Goal: Complete application form

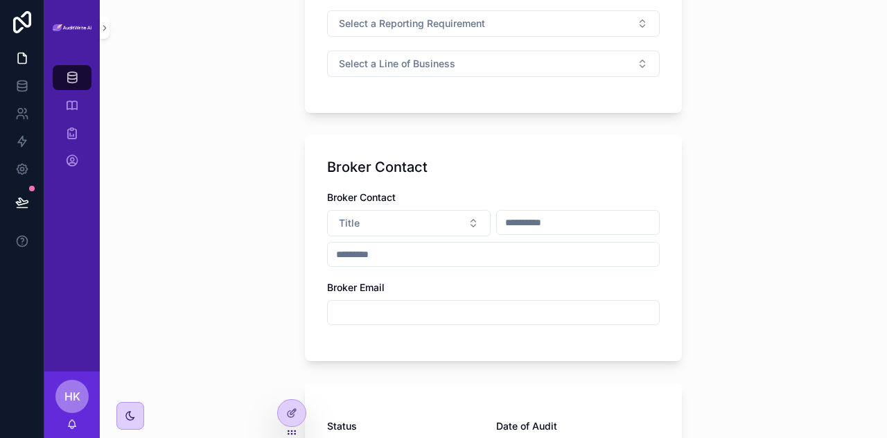
scroll to position [463, 0]
click at [460, 225] on button "Title" at bounding box center [409, 222] width 164 height 26
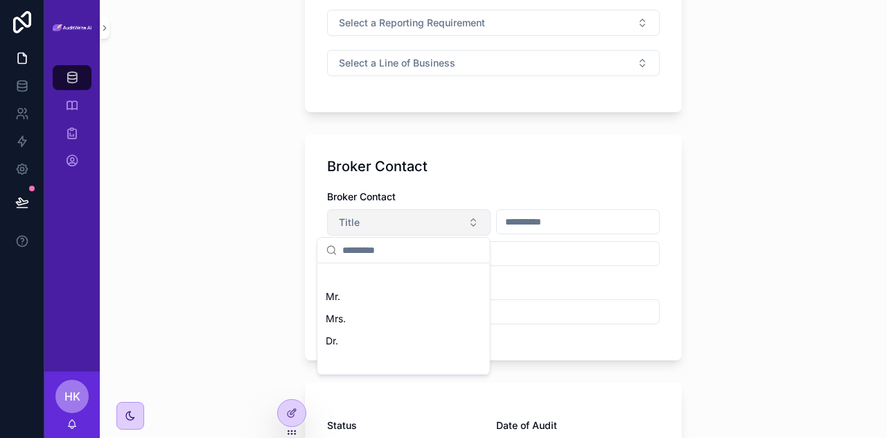
click at [460, 225] on button "Title" at bounding box center [409, 222] width 164 height 26
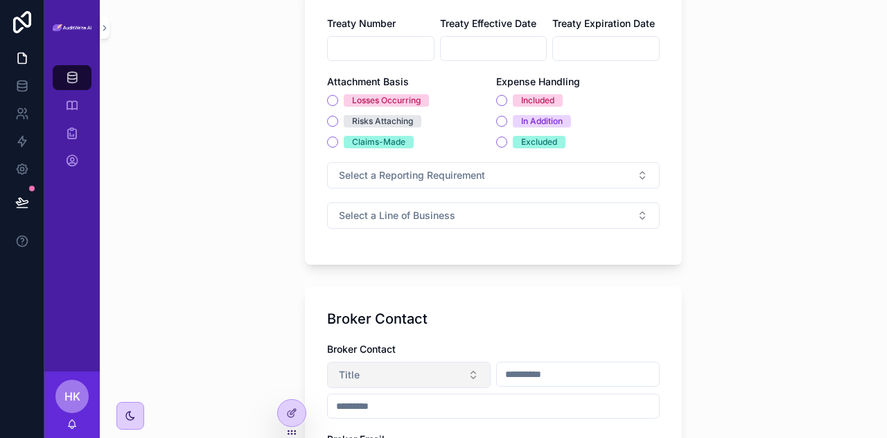
scroll to position [306, 0]
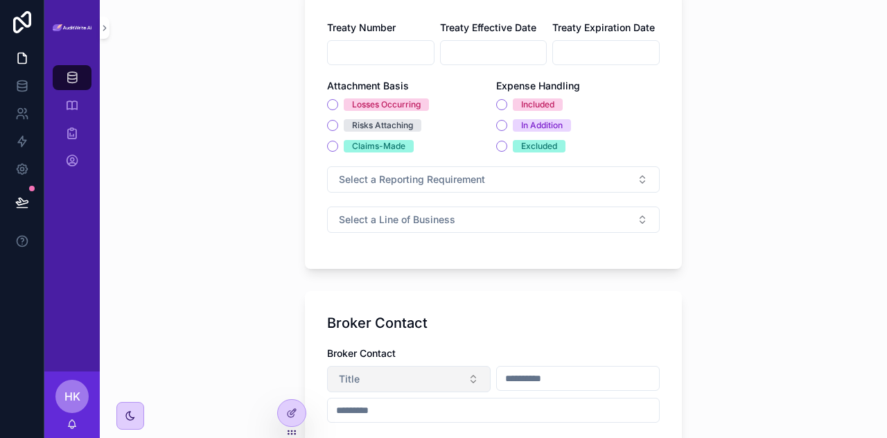
click at [460, 225] on button "Select a Line of Business" at bounding box center [493, 219] width 333 height 26
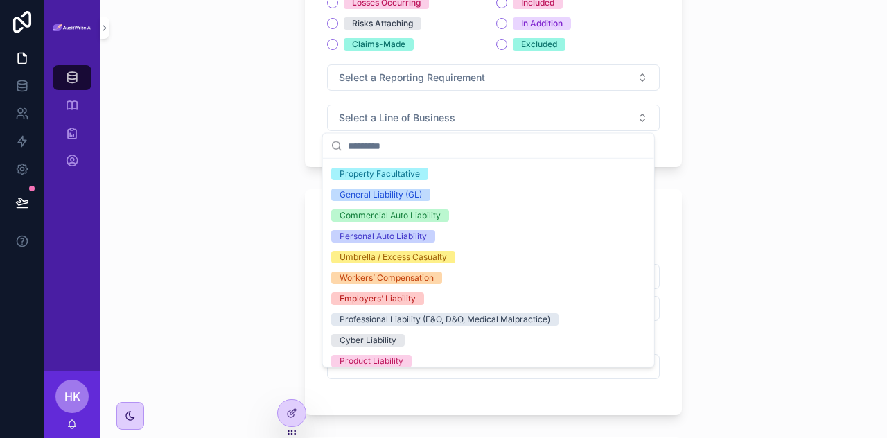
scroll to position [0, 0]
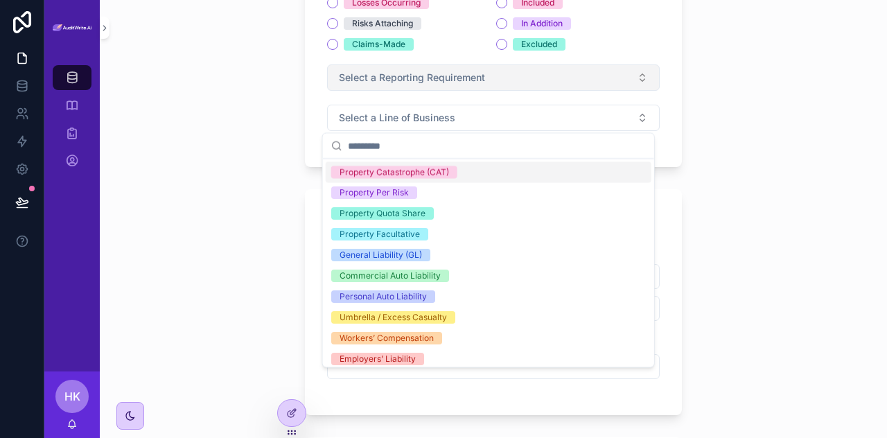
click at [477, 77] on span "Select a Reporting Requirement" at bounding box center [412, 78] width 146 height 14
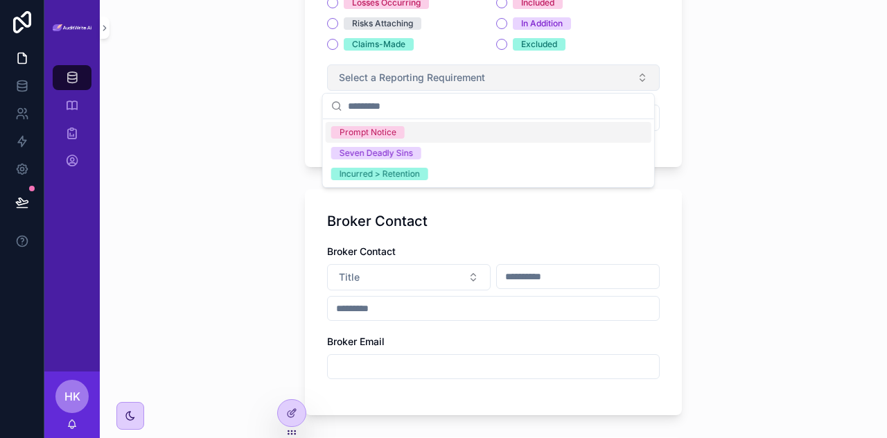
click at [477, 77] on span "Select a Reporting Requirement" at bounding box center [412, 78] width 146 height 14
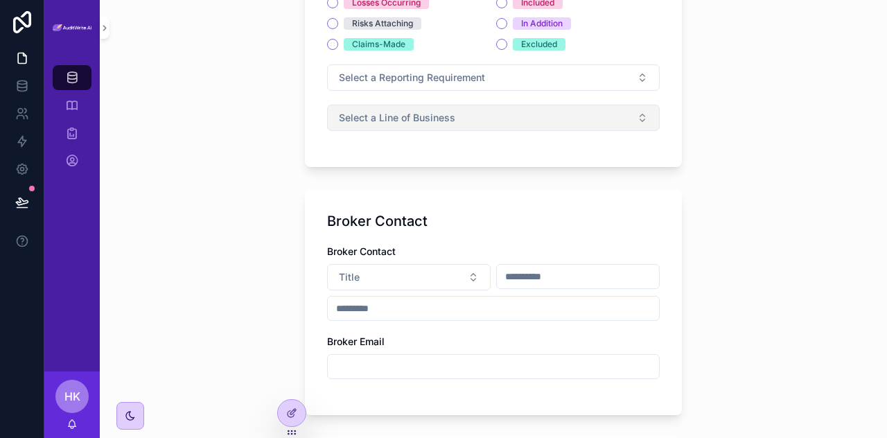
click at [462, 114] on button "Select a Line of Business" at bounding box center [493, 118] width 333 height 26
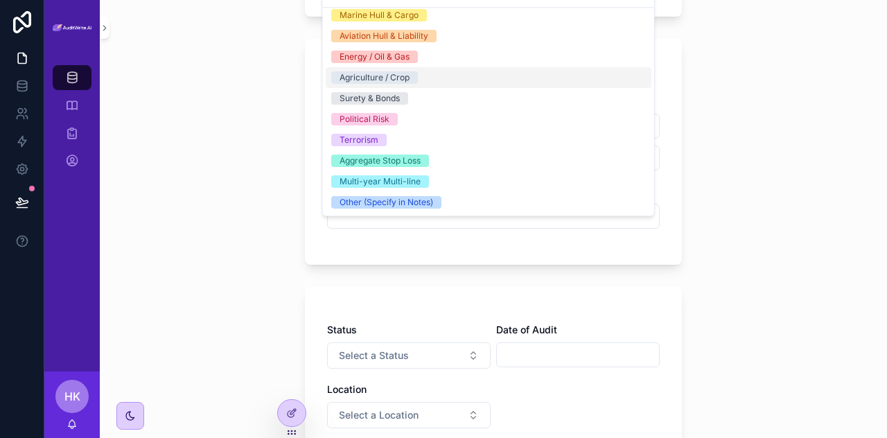
scroll to position [559, 0]
click at [680, 206] on div "Audit Accounts Treaty Details Treaty Details Cedent Broker Limit Retention Shar…" at bounding box center [493, 155] width 399 height 1429
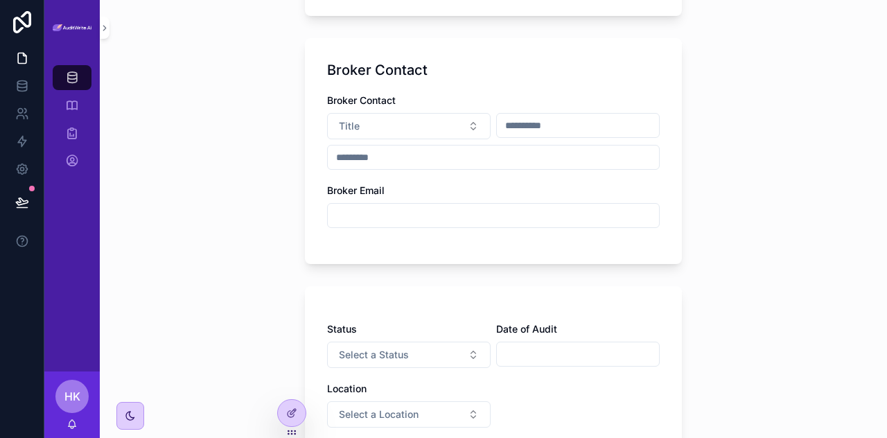
scroll to position [739, 0]
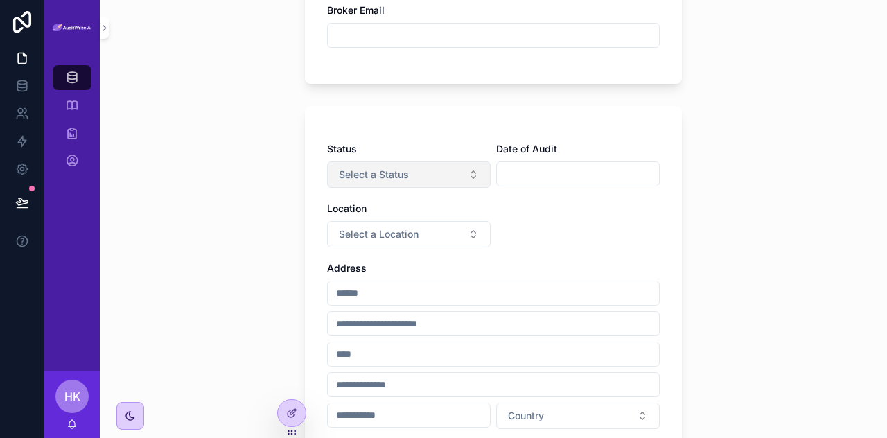
click at [425, 182] on button "Select a Status" at bounding box center [409, 174] width 164 height 26
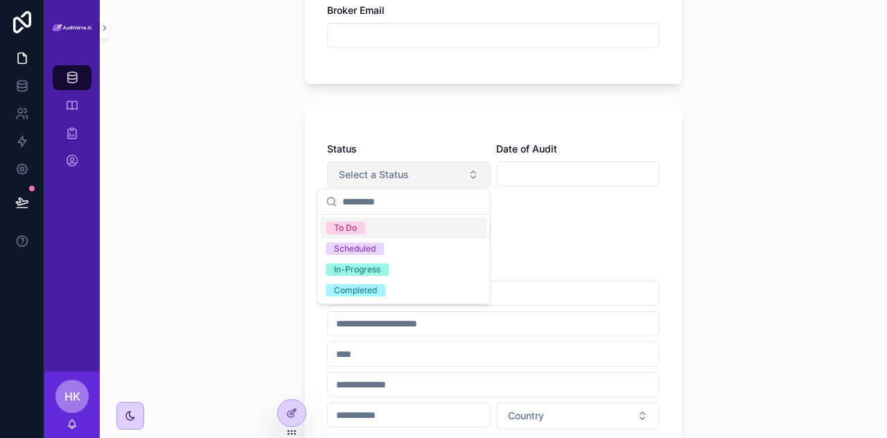
click at [425, 182] on button "Select a Status" at bounding box center [409, 174] width 164 height 26
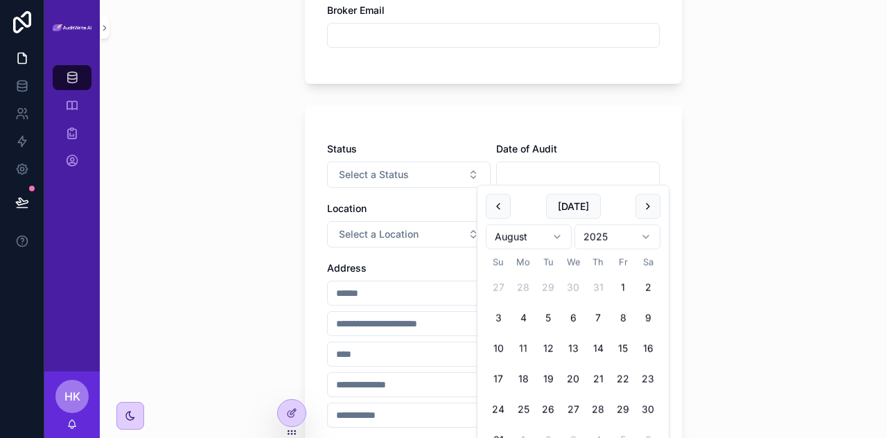
click at [527, 165] on input "scrollable content" at bounding box center [578, 173] width 162 height 19
click at [597, 125] on div "Status Select a Status Date of Audit Location Select a Location Address Country…" at bounding box center [493, 330] width 377 height 448
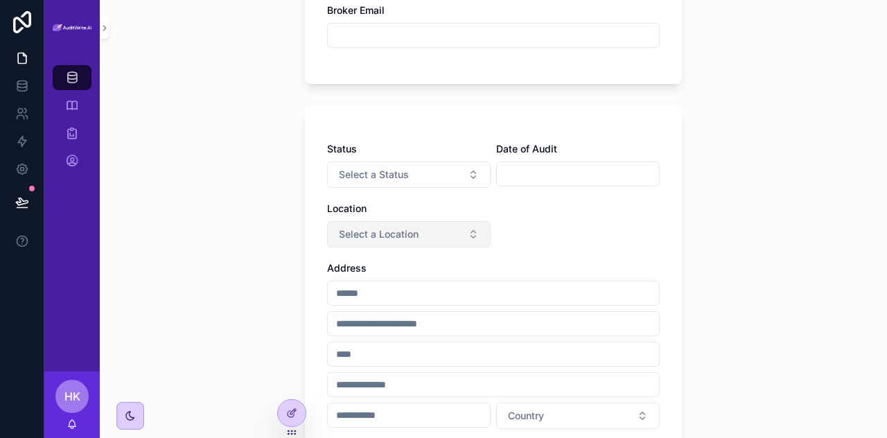
click at [409, 235] on span "Select a Location" at bounding box center [379, 234] width 80 height 14
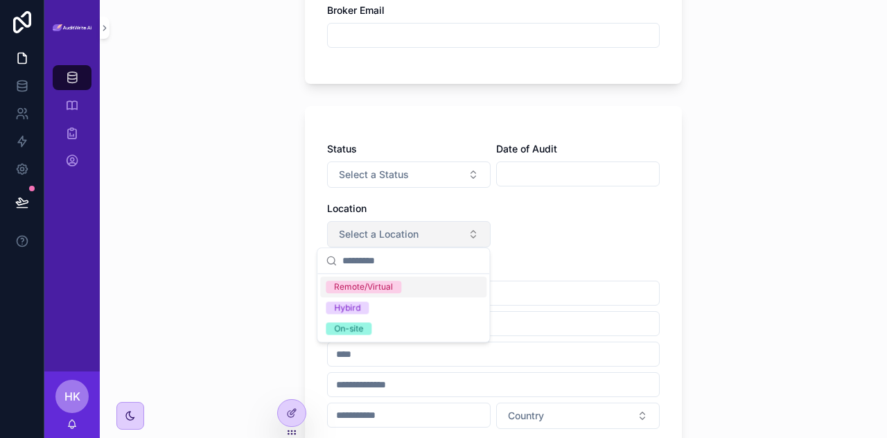
click at [409, 235] on span "Select a Location" at bounding box center [379, 234] width 80 height 14
